Goal: Check status: Check status

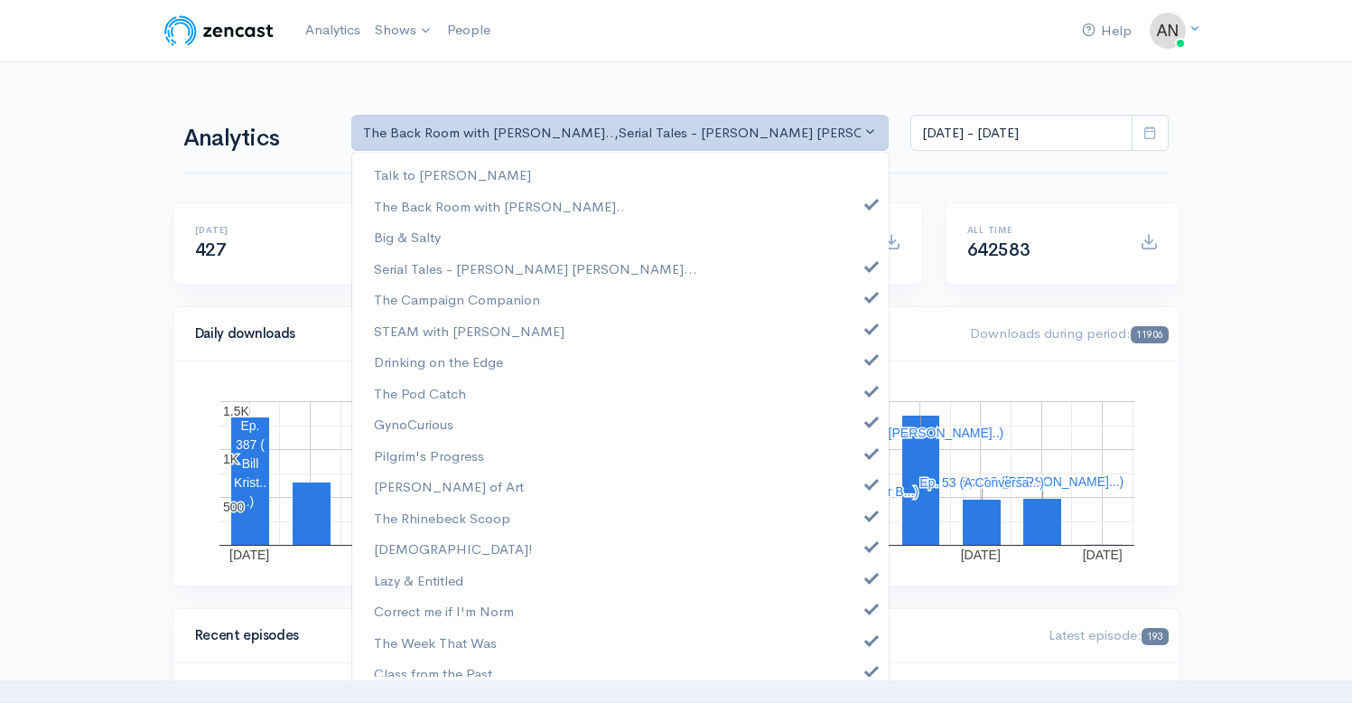
select select "10316"
click at [868, 267] on span at bounding box center [871, 264] width 7 height 14
click at [857, 303] on link "The Campaign Companion" at bounding box center [620, 300] width 536 height 32
click at [868, 331] on span at bounding box center [871, 327] width 7 height 14
click at [868, 360] on span at bounding box center [871, 357] width 7 height 14
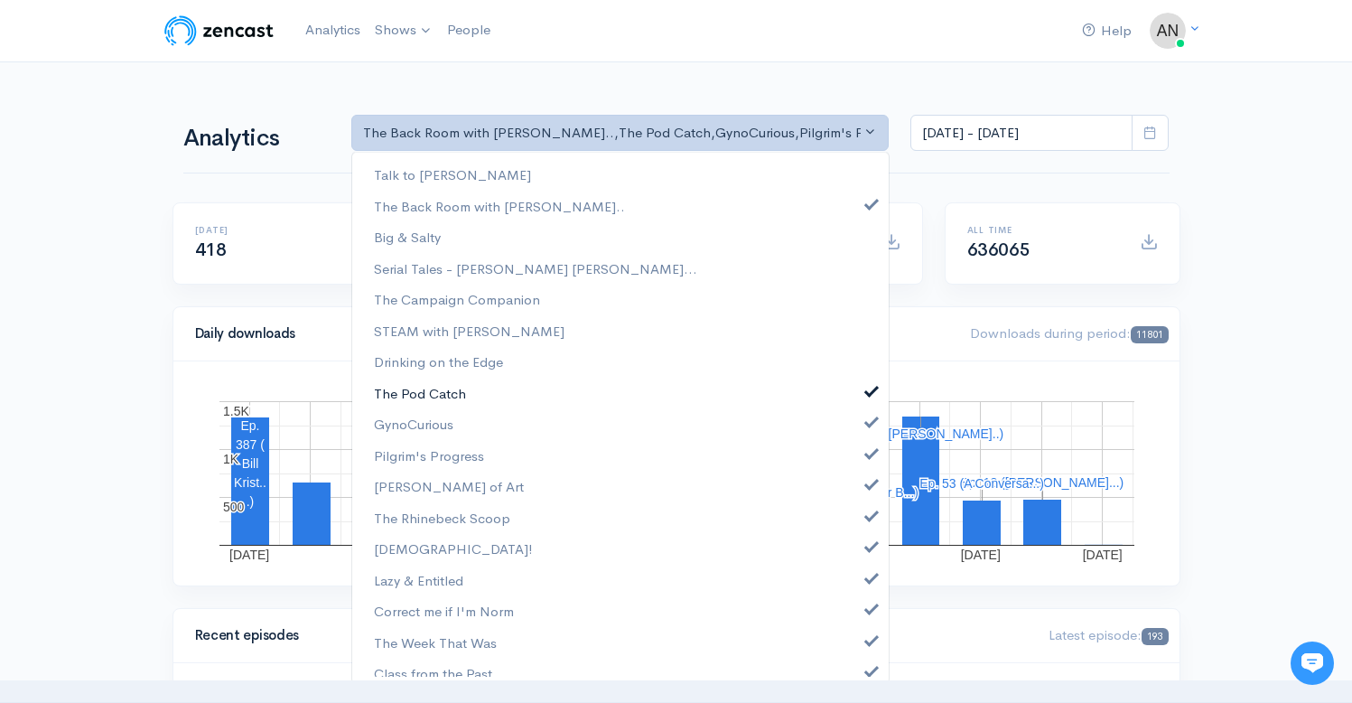
click at [854, 406] on link "The Pod Catch" at bounding box center [620, 394] width 536 height 32
click at [865, 443] on link "Pilgrim's Progress" at bounding box center [620, 456] width 536 height 32
click at [868, 417] on span at bounding box center [871, 420] width 7 height 14
click at [868, 484] on span at bounding box center [871, 482] width 7 height 14
click at [862, 516] on link "The Rhinebeck Scoop" at bounding box center [620, 518] width 536 height 32
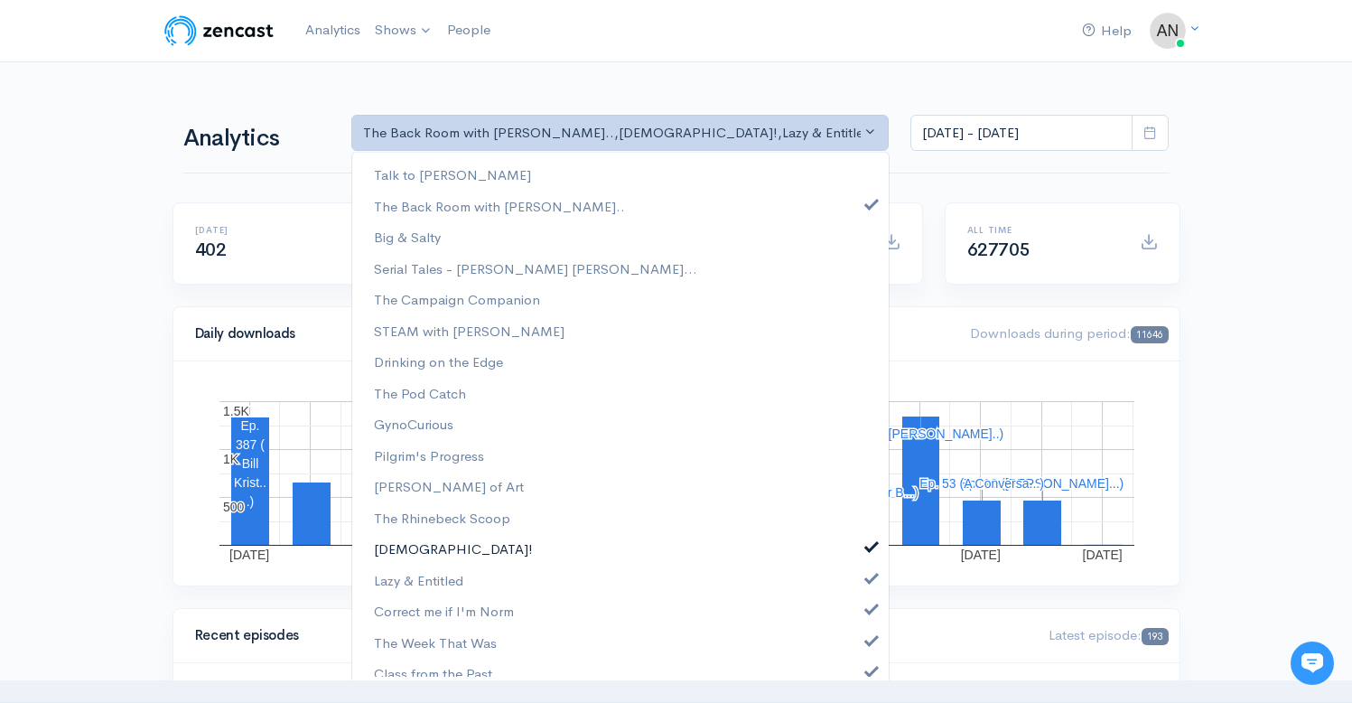
click at [868, 544] on span at bounding box center [871, 544] width 7 height 14
click at [868, 574] on span at bounding box center [871, 576] width 7 height 14
click at [868, 613] on span at bounding box center [871, 607] width 7 height 14
click at [868, 636] on span at bounding box center [871, 638] width 7 height 14
click at [868, 668] on span at bounding box center [871, 669] width 7 height 14
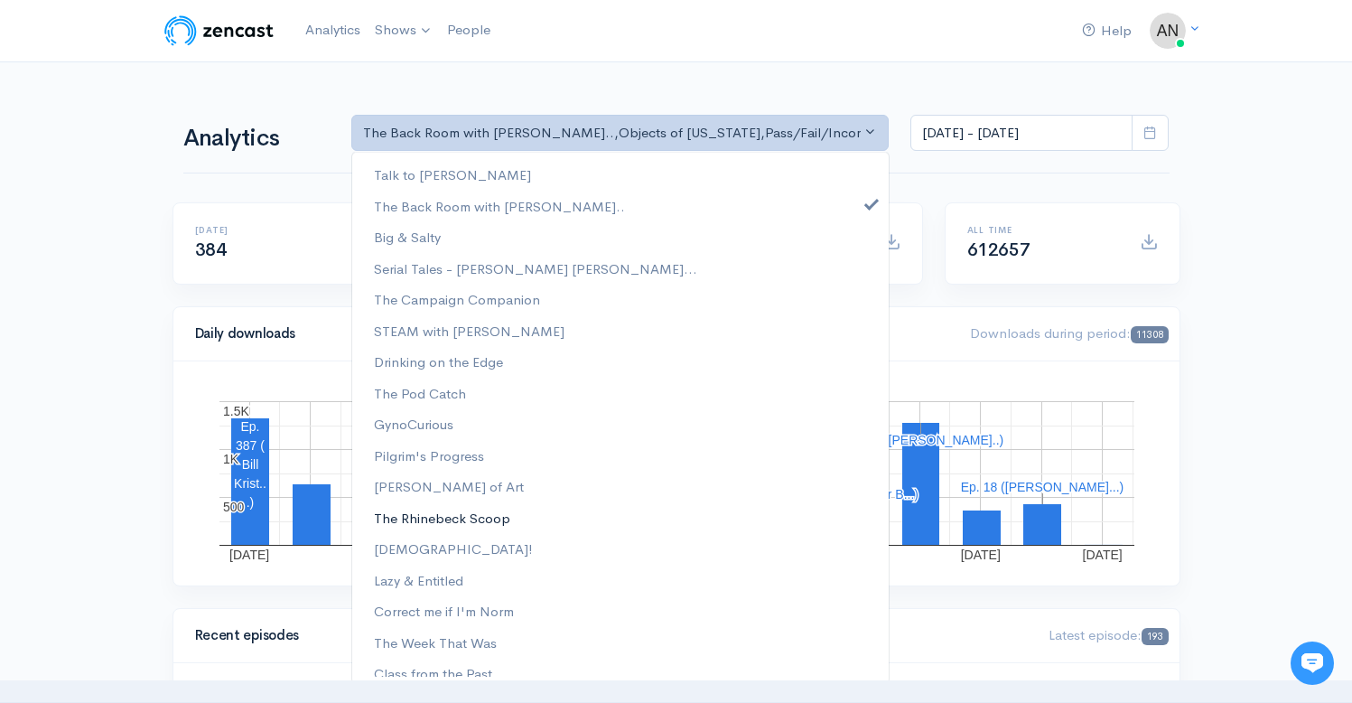
scroll to position [231, 0]
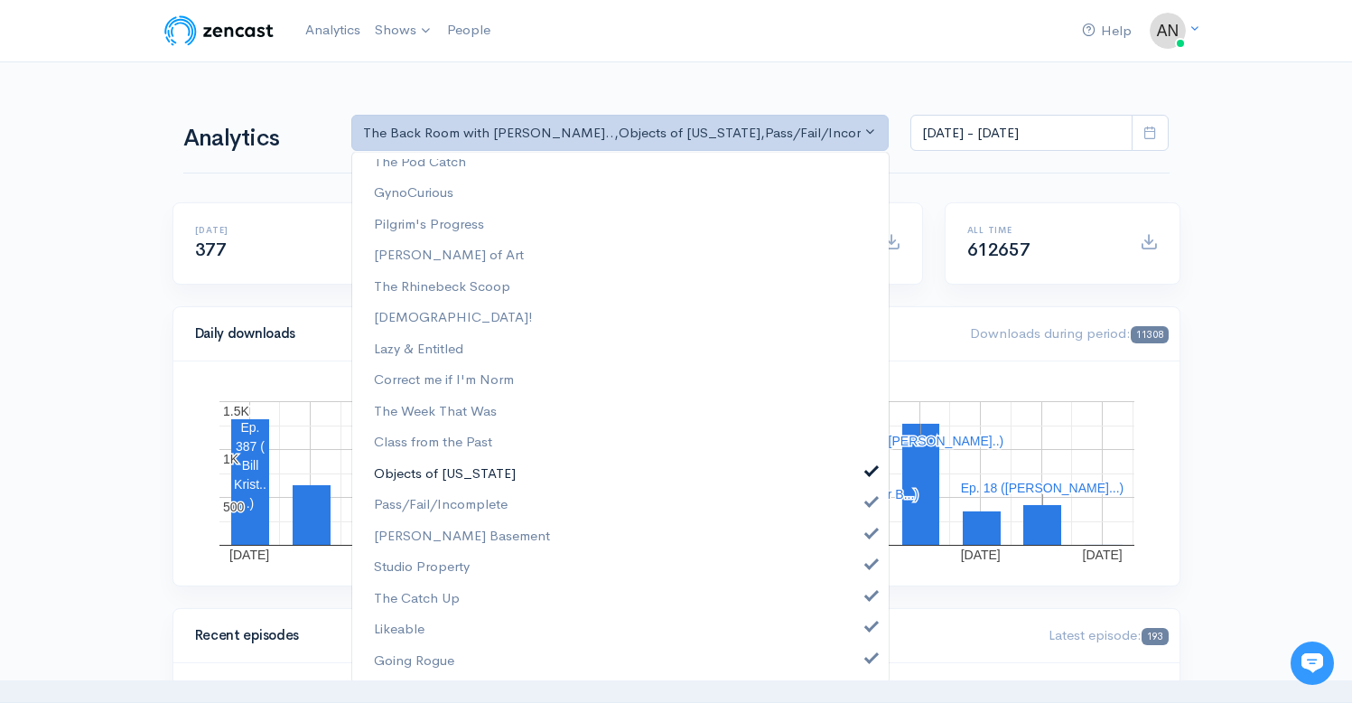
click at [868, 464] on span at bounding box center [871, 469] width 7 height 14
click at [856, 508] on link "Pass/Fail/Incomplete" at bounding box center [620, 505] width 536 height 32
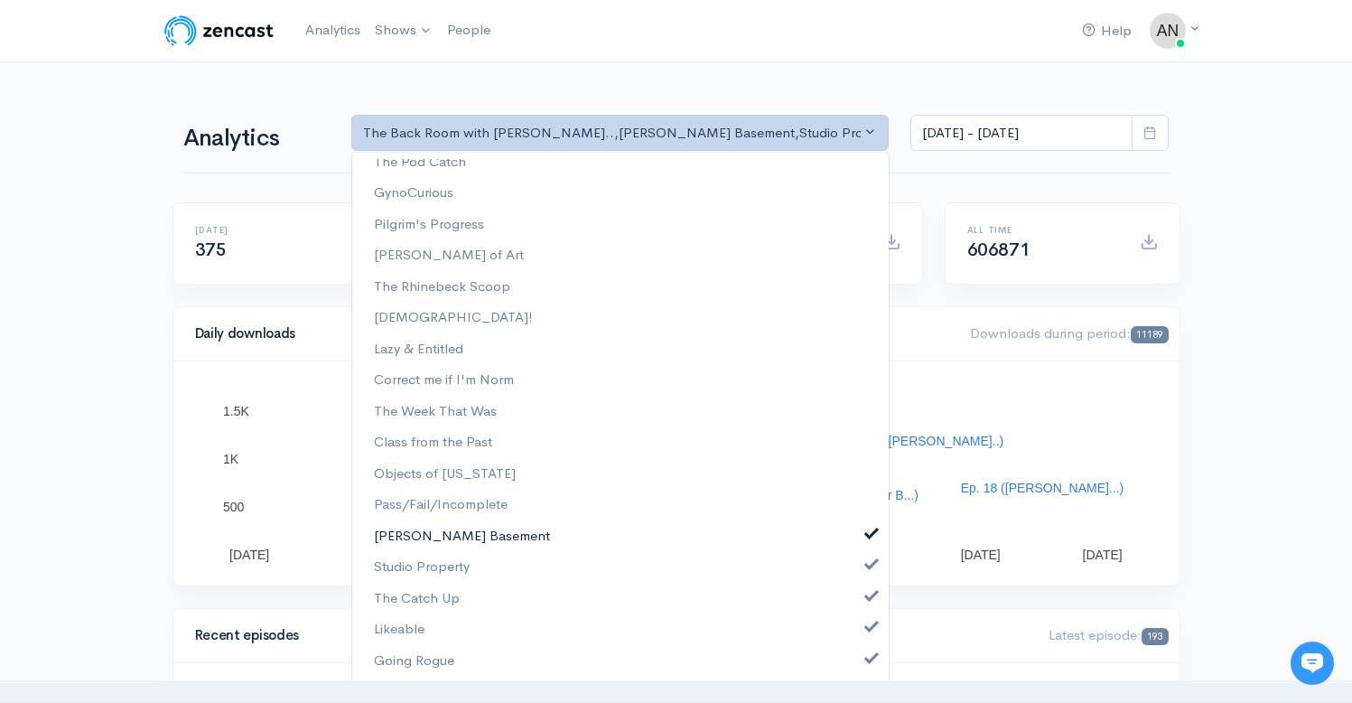
click at [868, 532] on span at bounding box center [871, 532] width 7 height 14
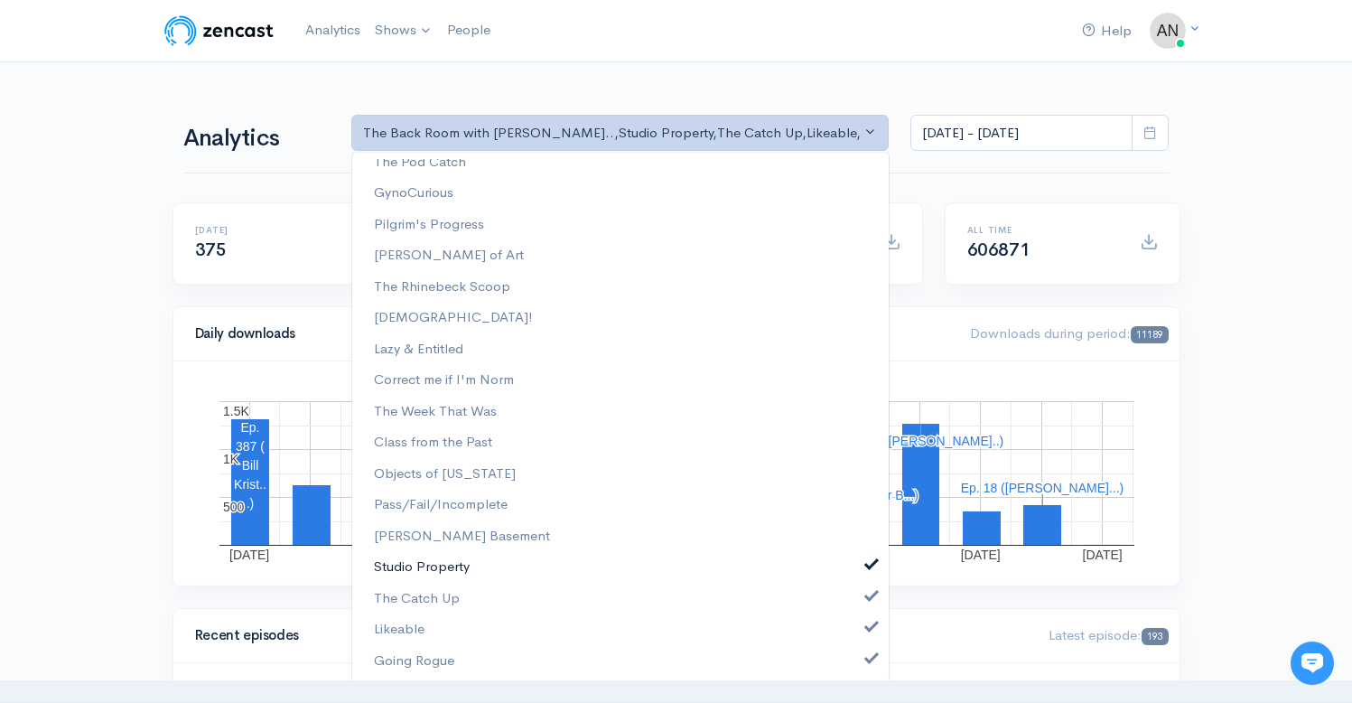
click at [868, 569] on span at bounding box center [871, 562] width 7 height 14
click at [855, 603] on link "The Catch Up" at bounding box center [620, 599] width 536 height 32
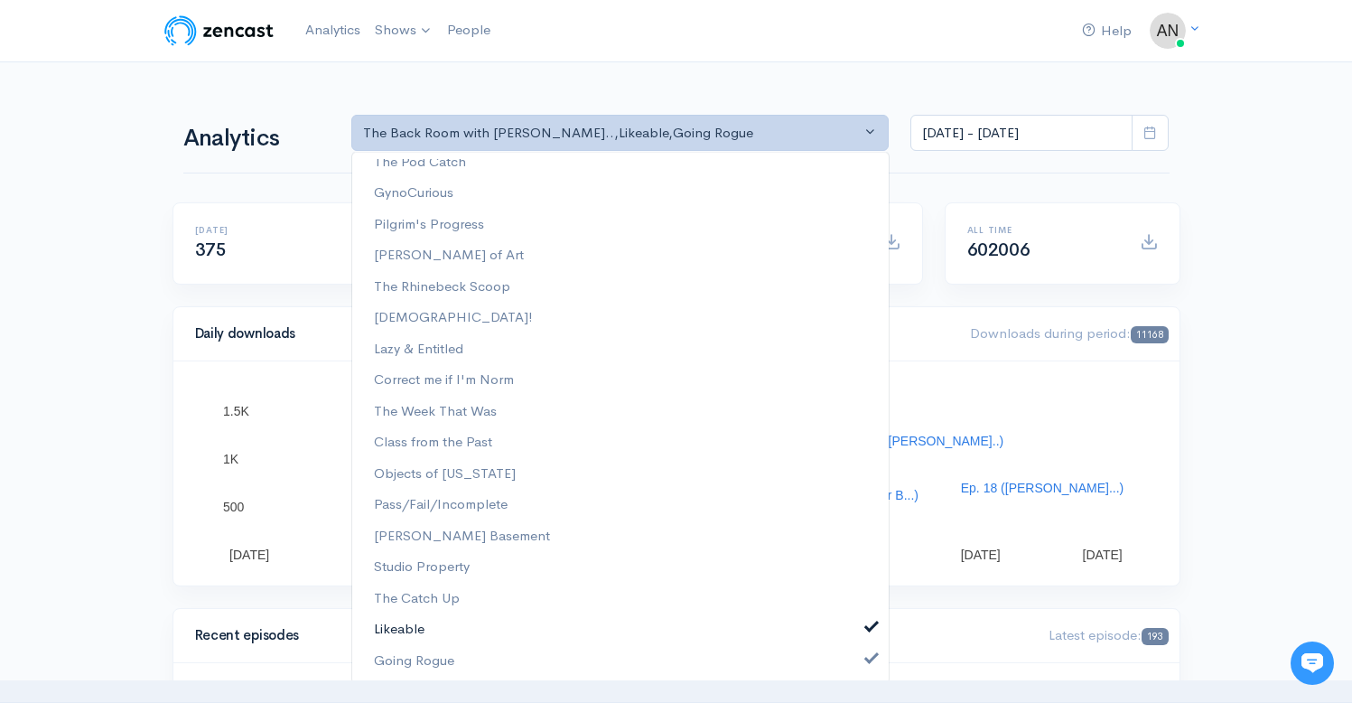
click at [852, 632] on link "Likeable" at bounding box center [620, 629] width 536 height 32
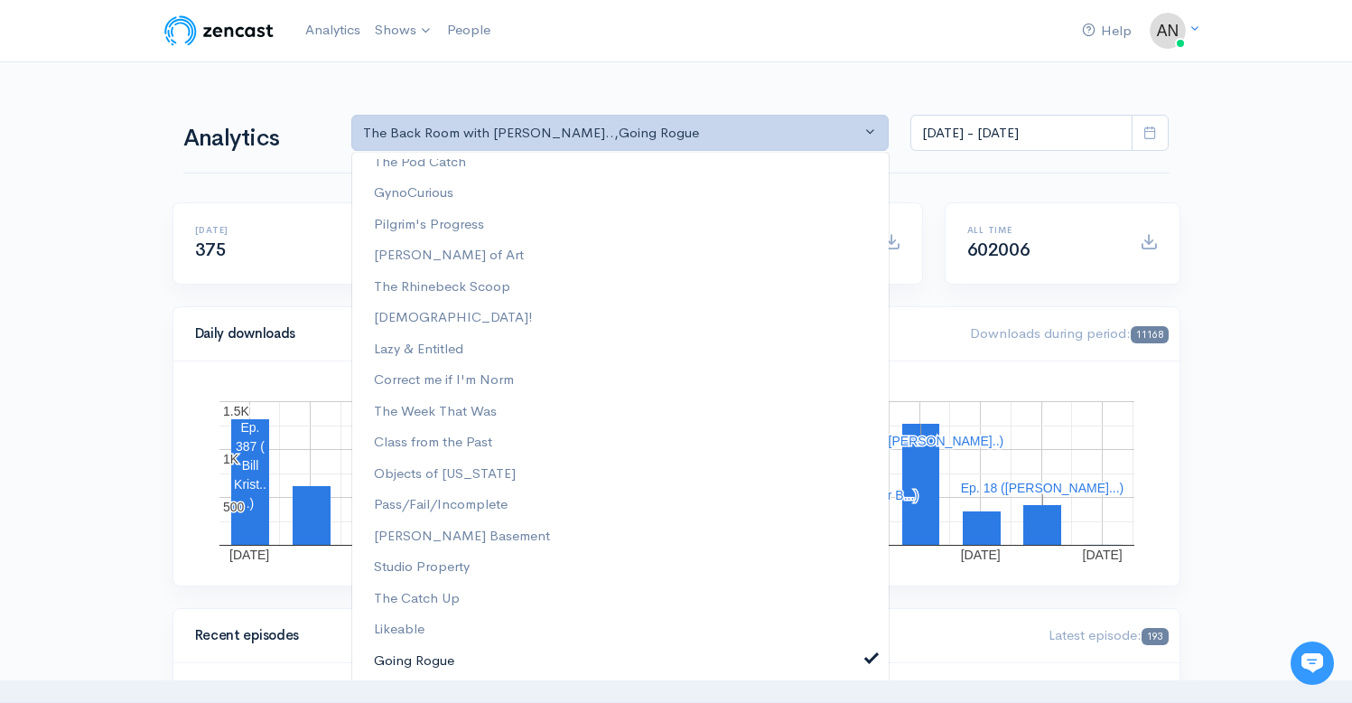
click at [866, 658] on link "Going Rogue" at bounding box center [620, 661] width 536 height 32
click at [956, 132] on input "[DATE] - [DATE]" at bounding box center [1021, 133] width 222 height 37
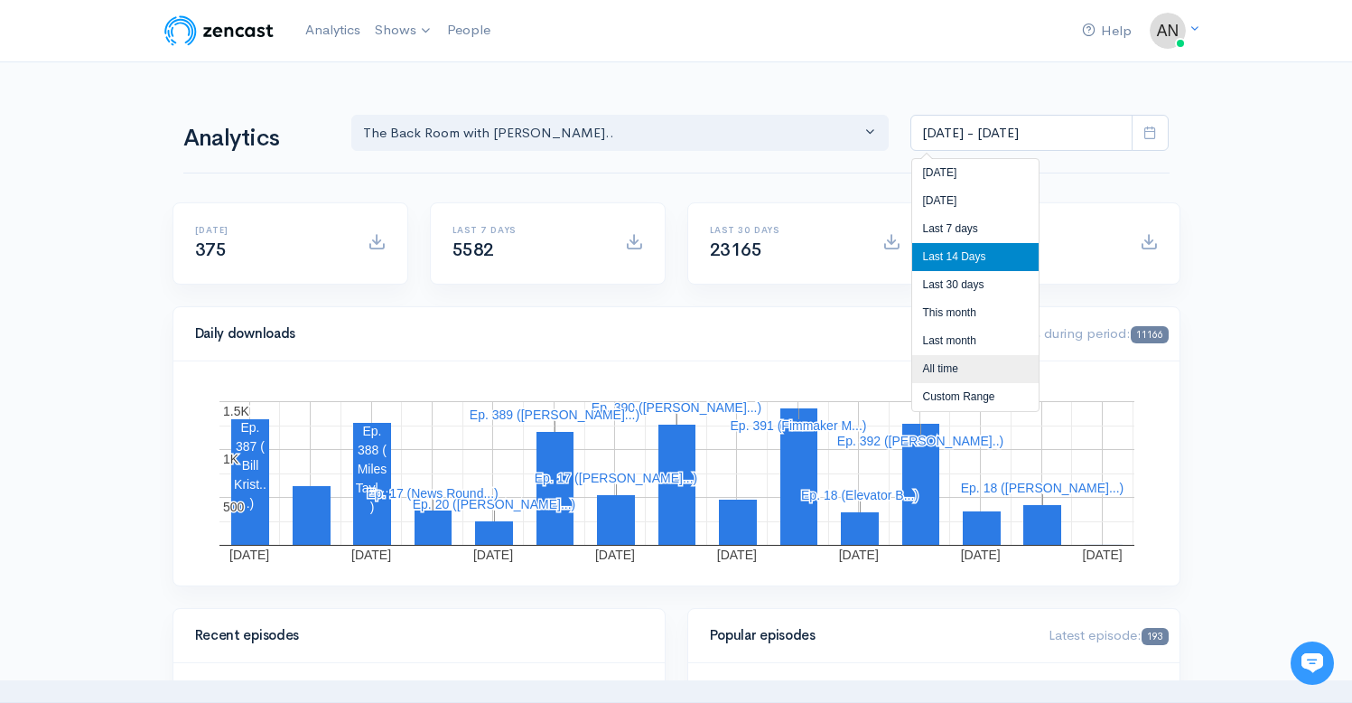
click at [944, 364] on li "All time" at bounding box center [975, 369] width 126 height 28
type input "[DATE] - [DATE]"
